Goal: Task Accomplishment & Management: Use online tool/utility

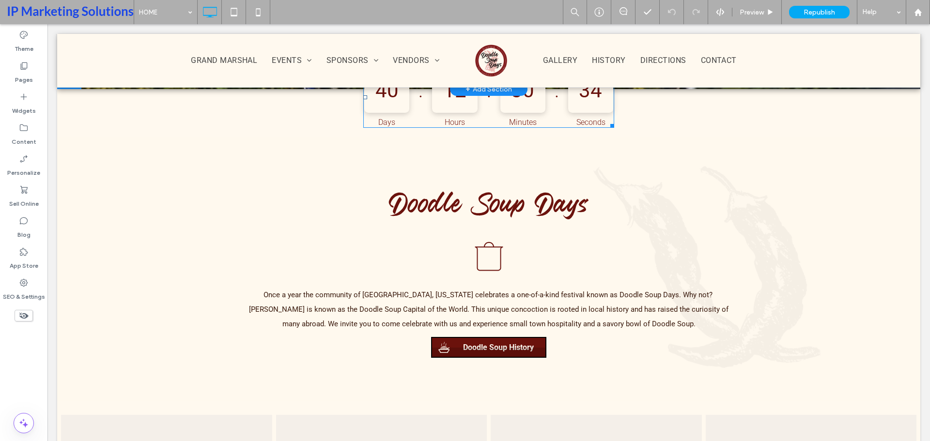
scroll to position [388, 0]
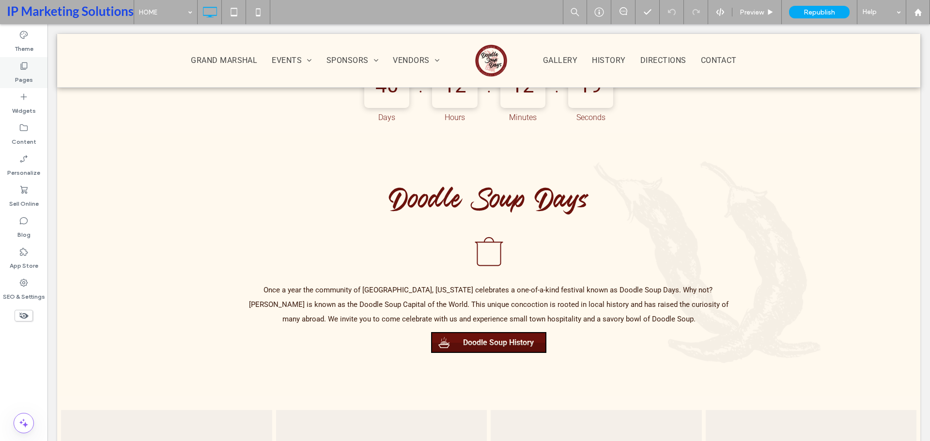
click at [22, 65] on icon at bounding box center [24, 66] width 10 height 10
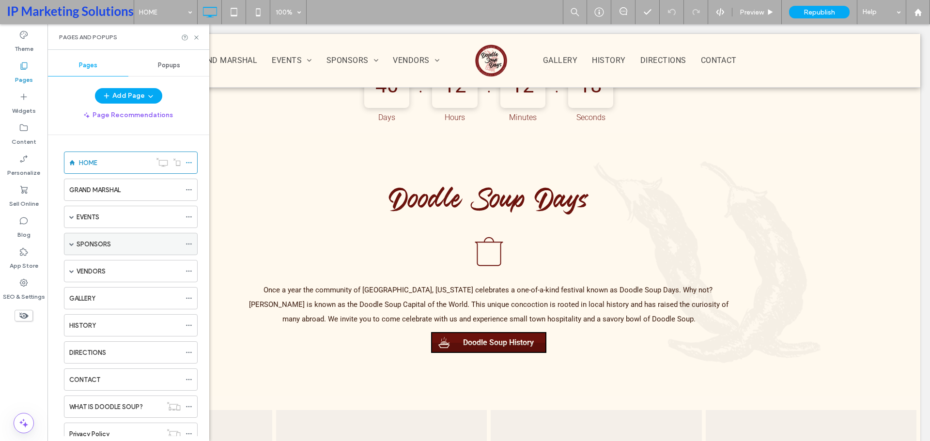
click at [111, 238] on div "SPONSORS" at bounding box center [129, 244] width 104 height 21
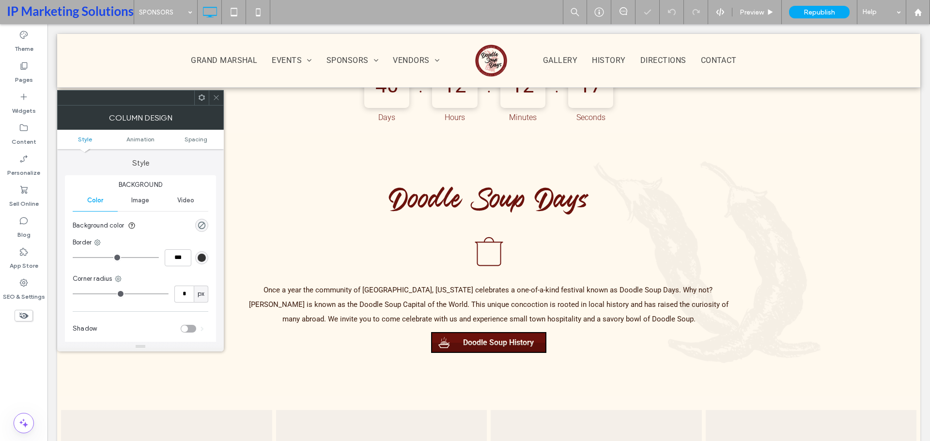
click at [218, 93] on span at bounding box center [216, 98] width 7 height 15
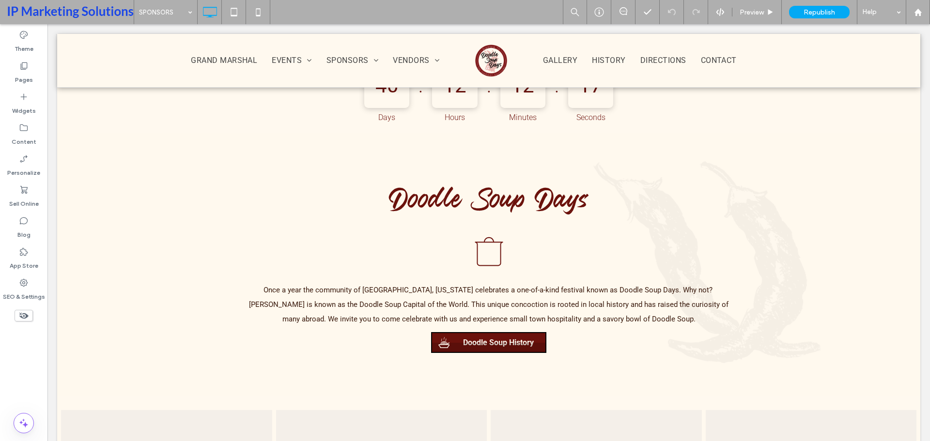
type input "******"
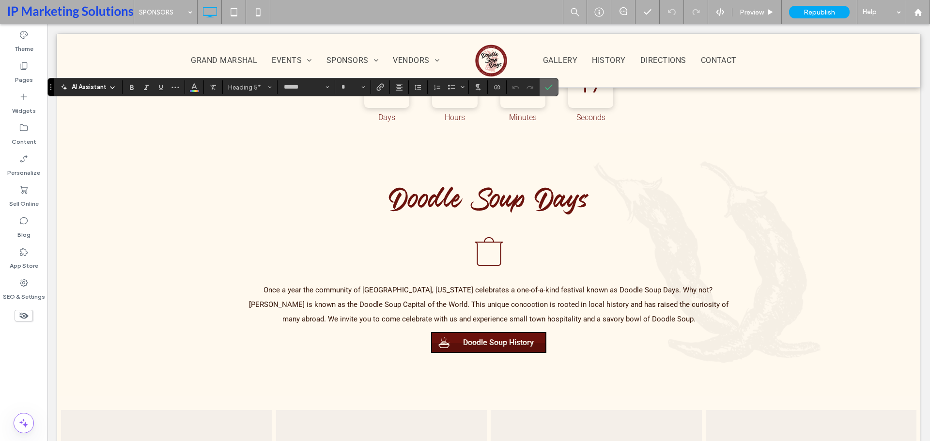
click at [548, 87] on icon "Confirm" at bounding box center [549, 87] width 8 height 8
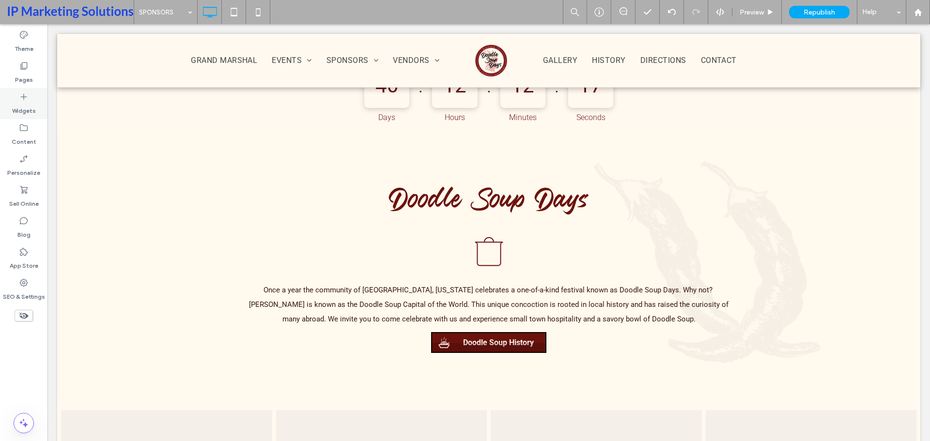
click at [28, 105] on label "Widgets" at bounding box center [24, 109] width 24 height 14
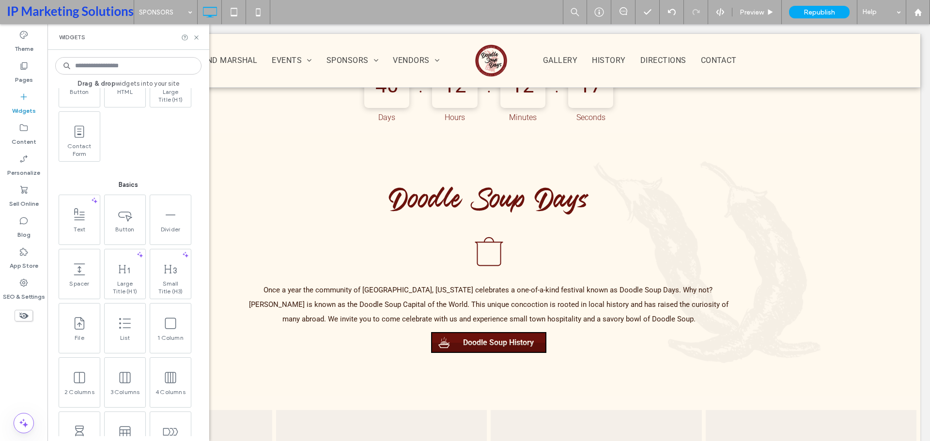
scroll to position [388, 0]
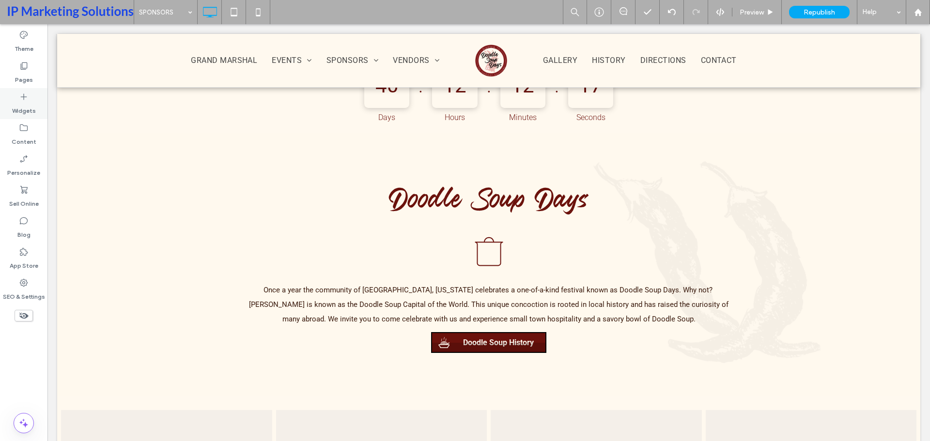
click at [29, 104] on label "Widgets" at bounding box center [24, 109] width 24 height 14
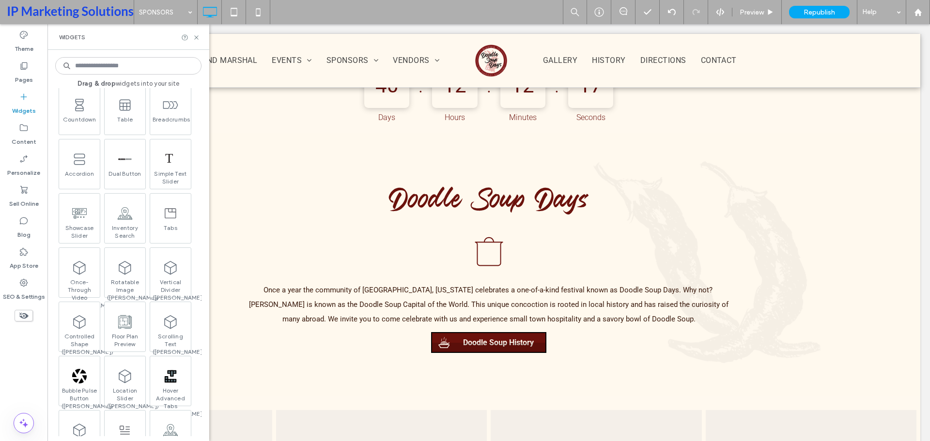
scroll to position [775, 0]
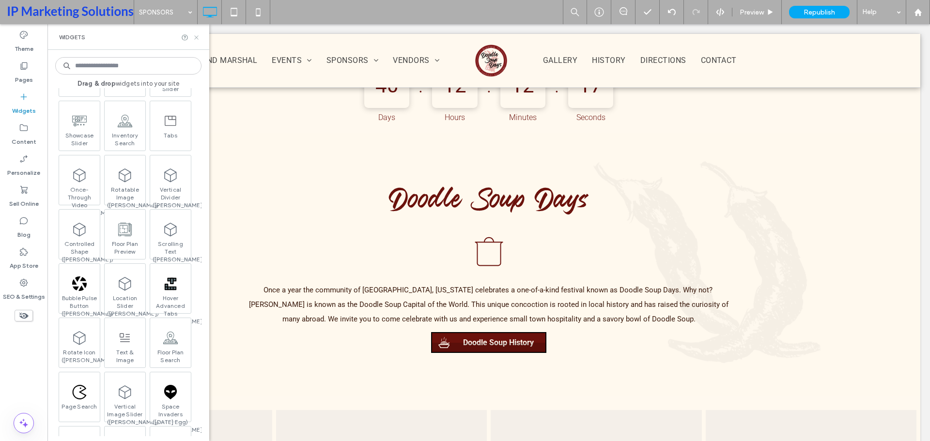
click at [195, 35] on icon at bounding box center [196, 37] width 7 height 7
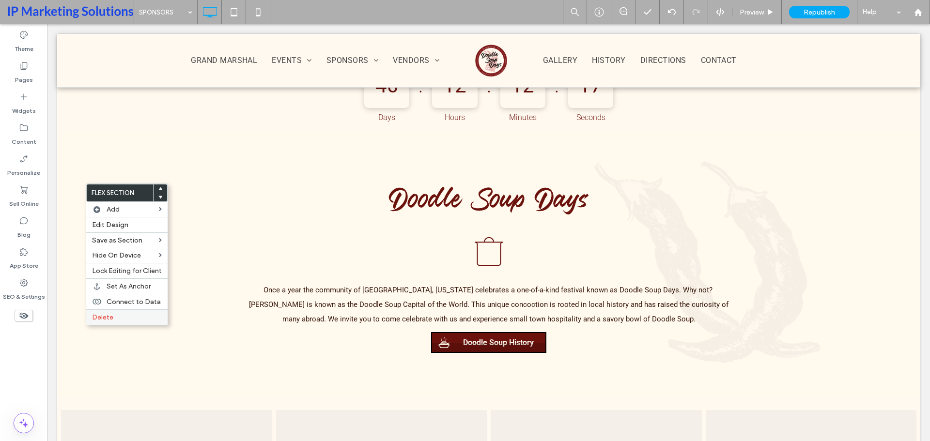
click at [116, 315] on label "Delete" at bounding box center [127, 317] width 70 height 8
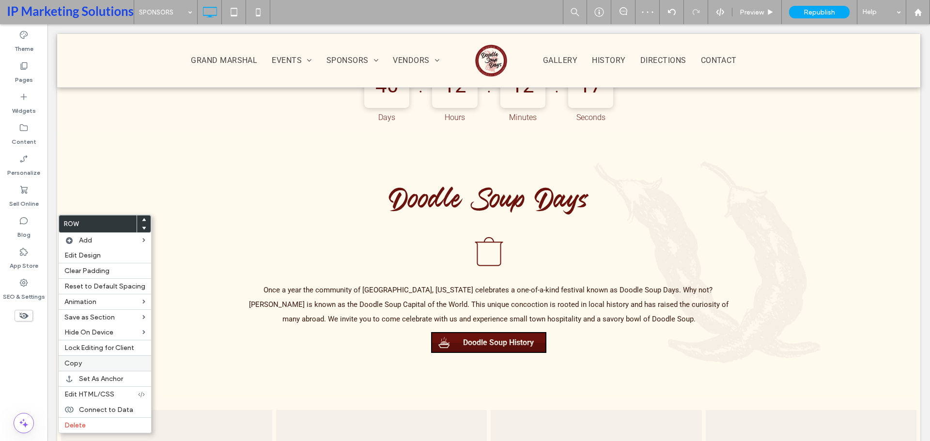
click at [86, 366] on label "Copy" at bounding box center [104, 364] width 81 height 8
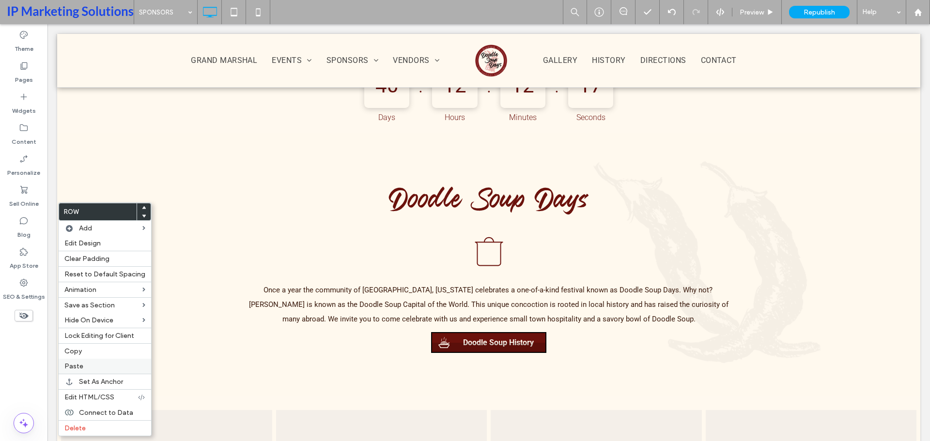
click at [95, 362] on label "Paste" at bounding box center [104, 366] width 81 height 8
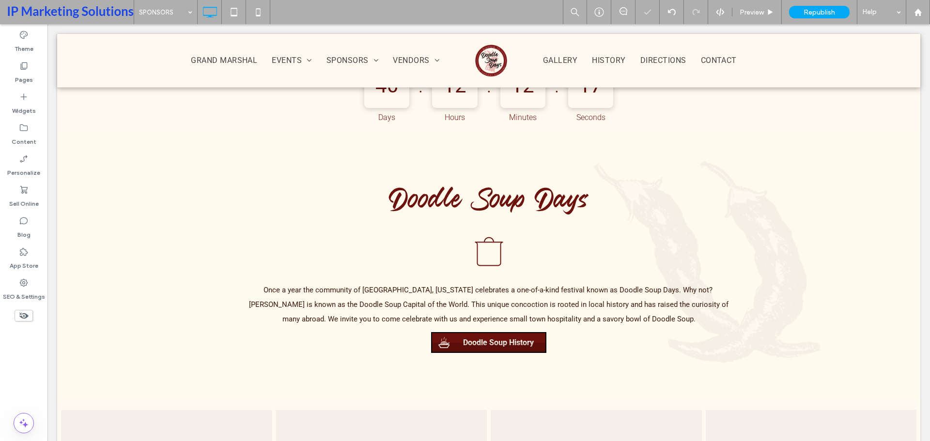
type input "**********"
type input "**"
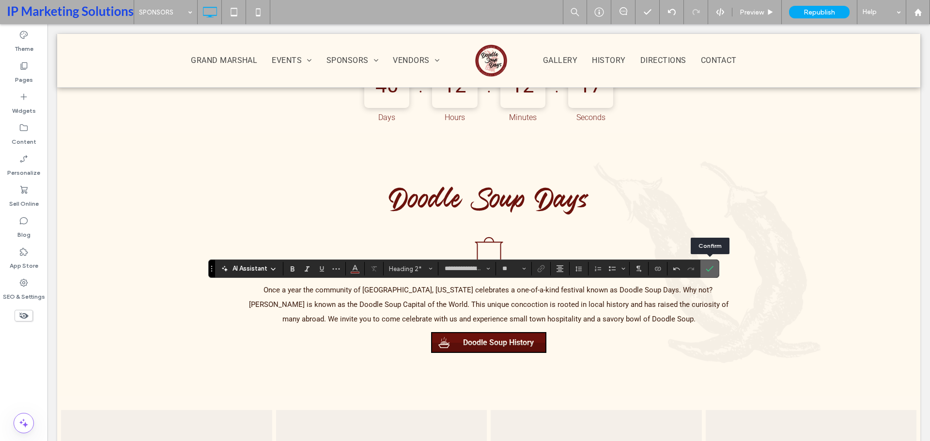
click at [711, 269] on use "Confirm" at bounding box center [710, 269] width 8 height 6
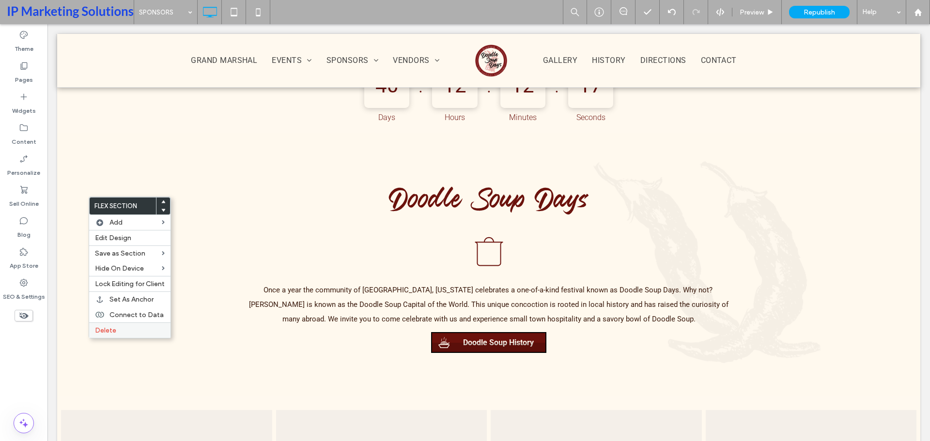
click at [121, 333] on label "Delete" at bounding box center [130, 331] width 70 height 8
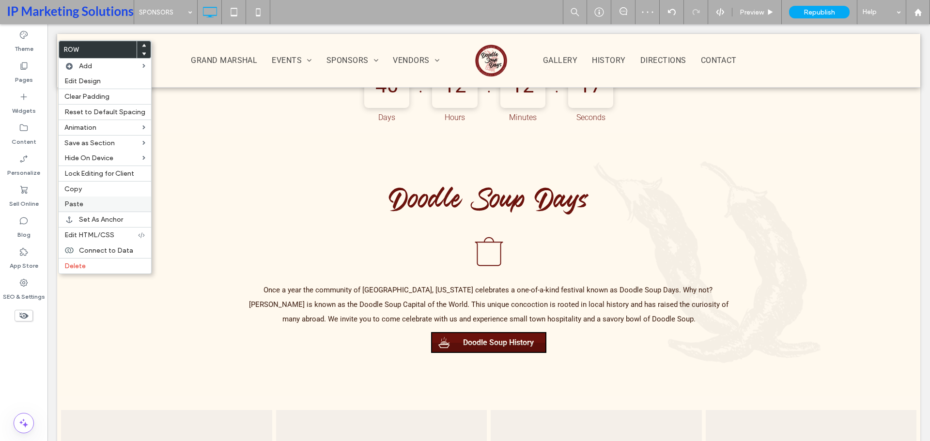
click at [78, 205] on span "Paste" at bounding box center [73, 204] width 19 height 8
click at [144, 54] on div at bounding box center [144, 54] width 14 height 9
click at [142, 52] on icon at bounding box center [144, 54] width 4 height 4
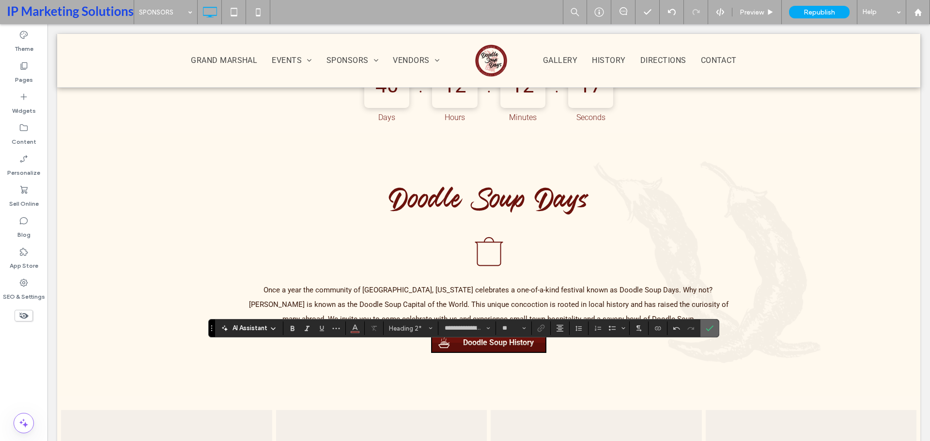
click at [714, 326] on label "Confirm" at bounding box center [710, 328] width 15 height 17
